Goal: Navigation & Orientation: Find specific page/section

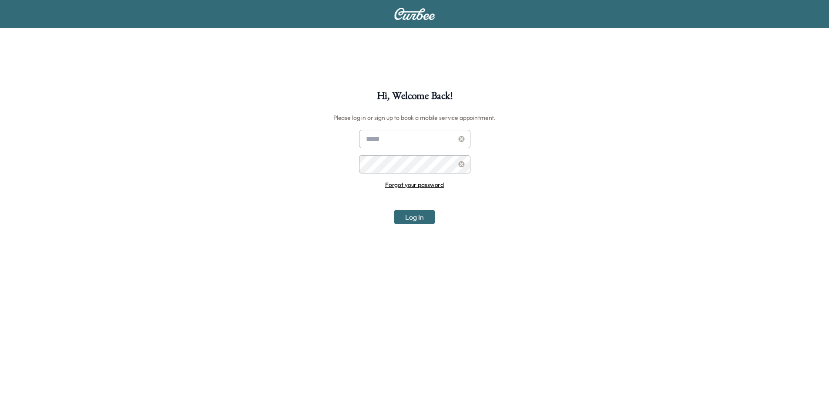
click at [391, 143] on input "text" at bounding box center [414, 139] width 111 height 18
type input "**********"
click at [420, 219] on button "Log In" at bounding box center [414, 217] width 40 height 14
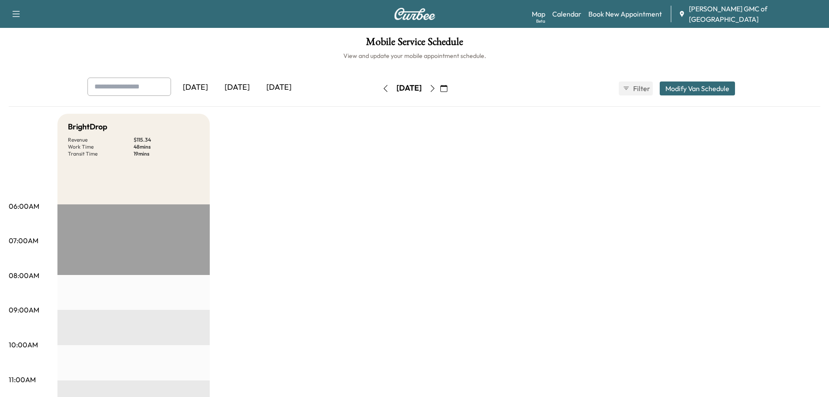
click at [285, 85] on div "[DATE]" at bounding box center [279, 87] width 42 height 20
click at [234, 86] on div "[DATE]" at bounding box center [237, 87] width 42 height 20
click at [545, 17] on link "Map Beta" at bounding box center [538, 14] width 13 height 10
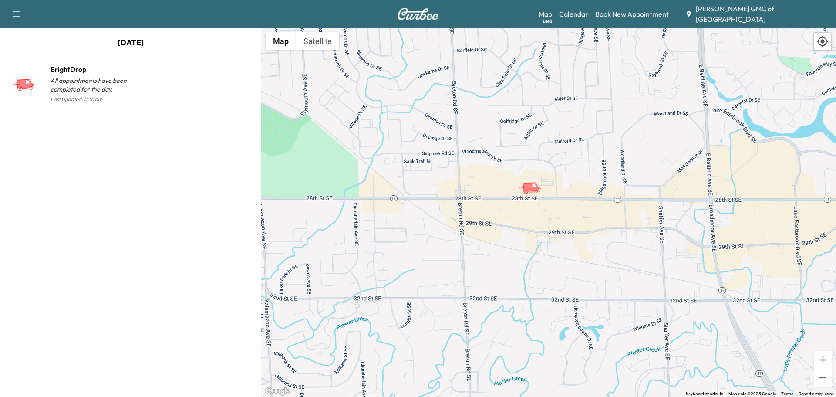
drag, startPoint x: 538, startPoint y: 266, endPoint x: 544, endPoint y: 218, distance: 49.1
click at [544, 218] on div "To activate drag with keyboard, press Alt + Enter. Once in keyboard drag state,…" at bounding box center [548, 212] width 575 height 369
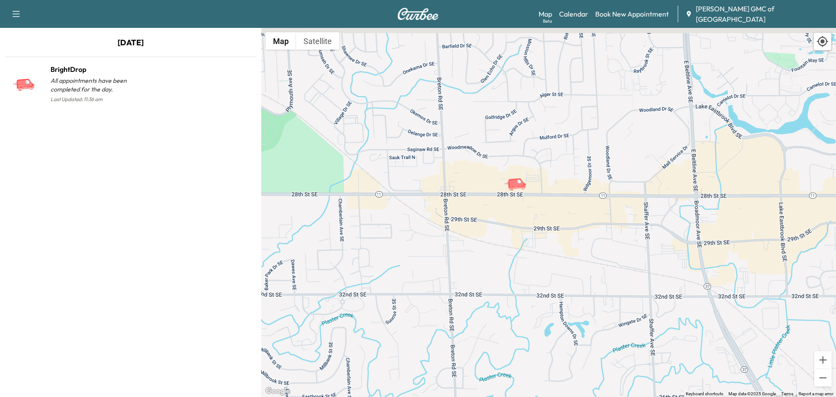
drag, startPoint x: 526, startPoint y: 195, endPoint x: 480, endPoint y: 227, distance: 55.4
click at [480, 227] on div "To activate drag with keyboard, press Alt + Enter. Once in keyboard drag state,…" at bounding box center [548, 212] width 575 height 369
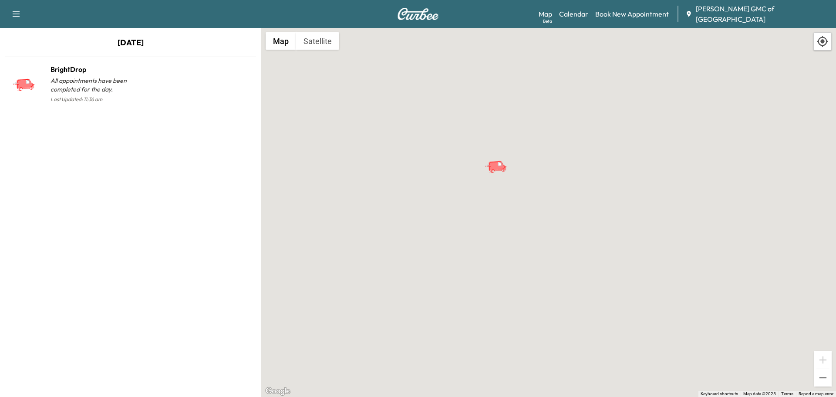
drag, startPoint x: 510, startPoint y: 154, endPoint x: 485, endPoint y: 229, distance: 79.2
click at [485, 229] on div "To activate drag with keyboard, press Alt + Enter. Once in keyboard drag state,…" at bounding box center [548, 212] width 575 height 369
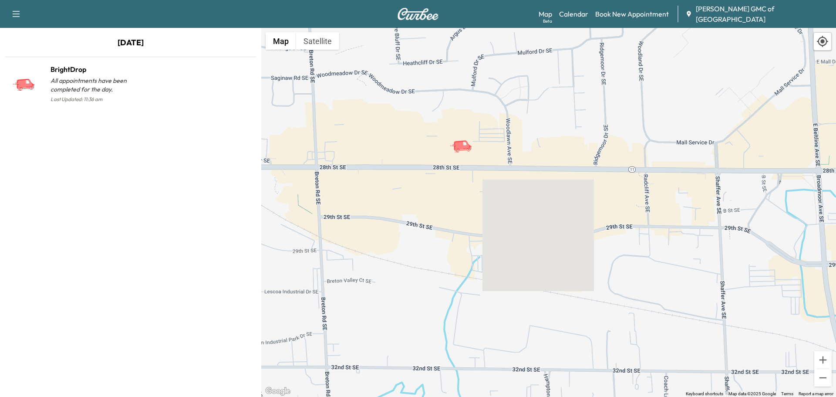
drag, startPoint x: 498, startPoint y: 270, endPoint x: 478, endPoint y: 191, distance: 81.3
click at [477, 192] on div "To activate drag with keyboard, press Alt + Enter. Once in keyboard drag state,…" at bounding box center [548, 212] width 575 height 369
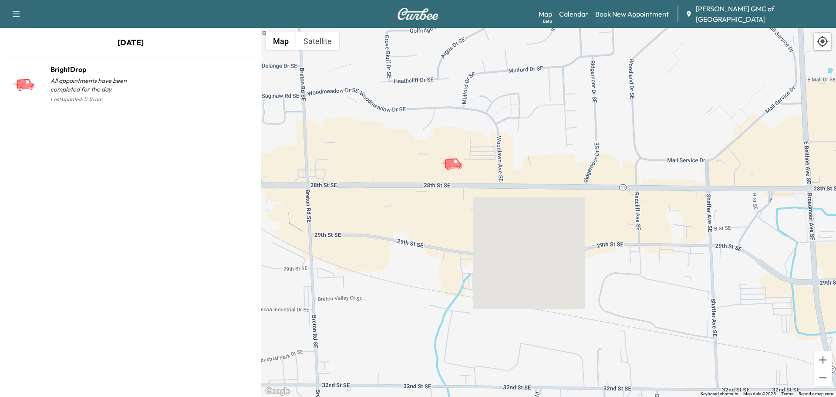
drag, startPoint x: 475, startPoint y: 189, endPoint x: 452, endPoint y: 239, distance: 54.5
click at [452, 239] on div "To activate drag with keyboard, press Alt + Enter. Once in keyboard drag state,…" at bounding box center [548, 212] width 575 height 369
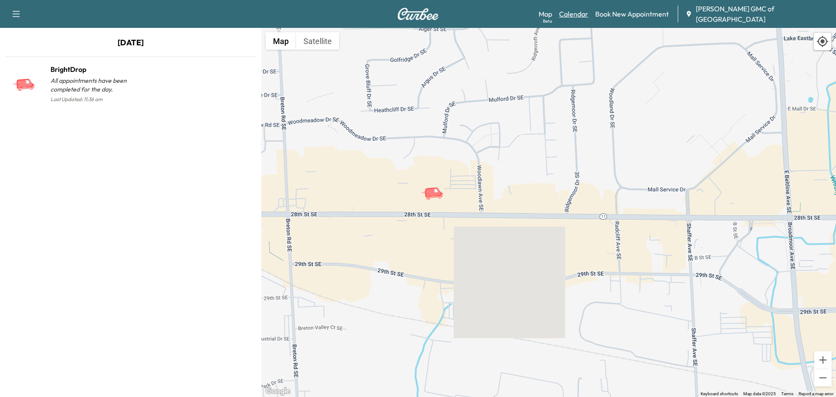
click at [581, 16] on link "Calendar" at bounding box center [573, 14] width 29 height 10
